Goal: Task Accomplishment & Management: Manage account settings

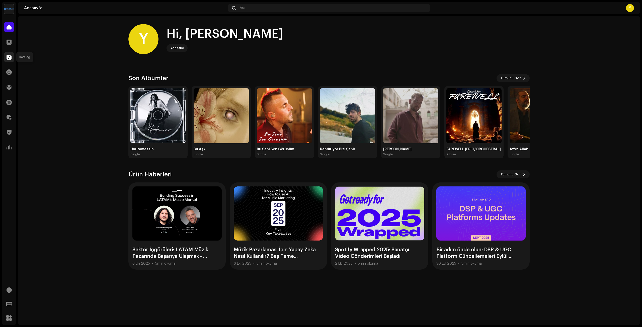
click at [13, 56] on div at bounding box center [9, 57] width 10 height 10
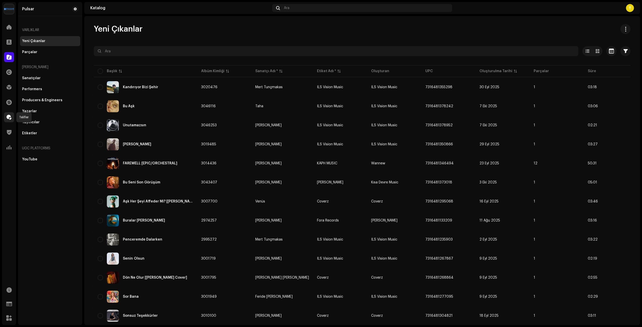
click at [9, 117] on span at bounding box center [9, 117] width 5 height 4
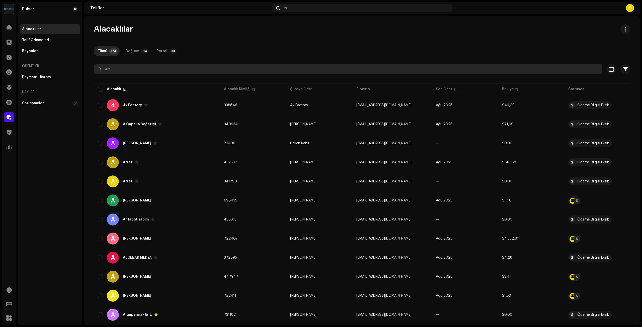
click at [134, 67] on input "text" at bounding box center [348, 69] width 509 height 10
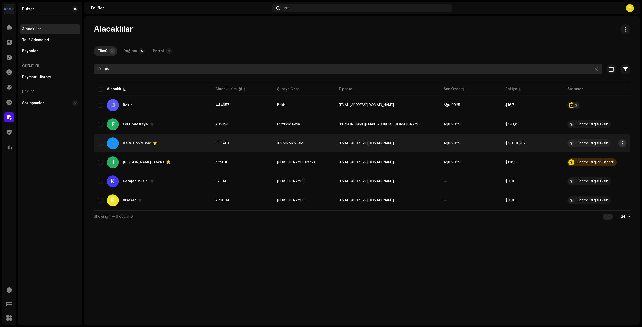
type input "ıls"
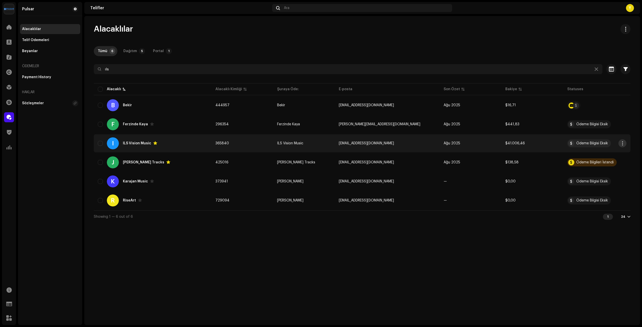
click at [623, 142] on span "button" at bounding box center [623, 143] width 4 height 4
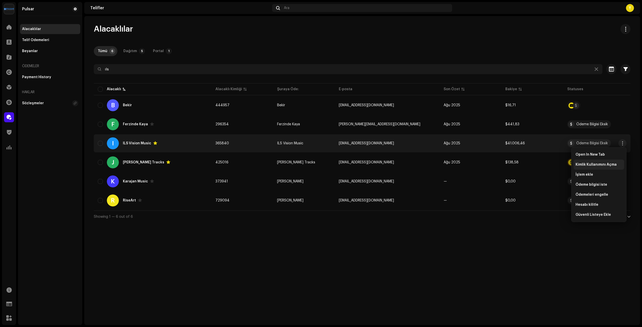
click at [599, 165] on span "Kimlik Kullanımını Açma" at bounding box center [596, 165] width 41 height 4
